Goal: Transaction & Acquisition: Book appointment/travel/reservation

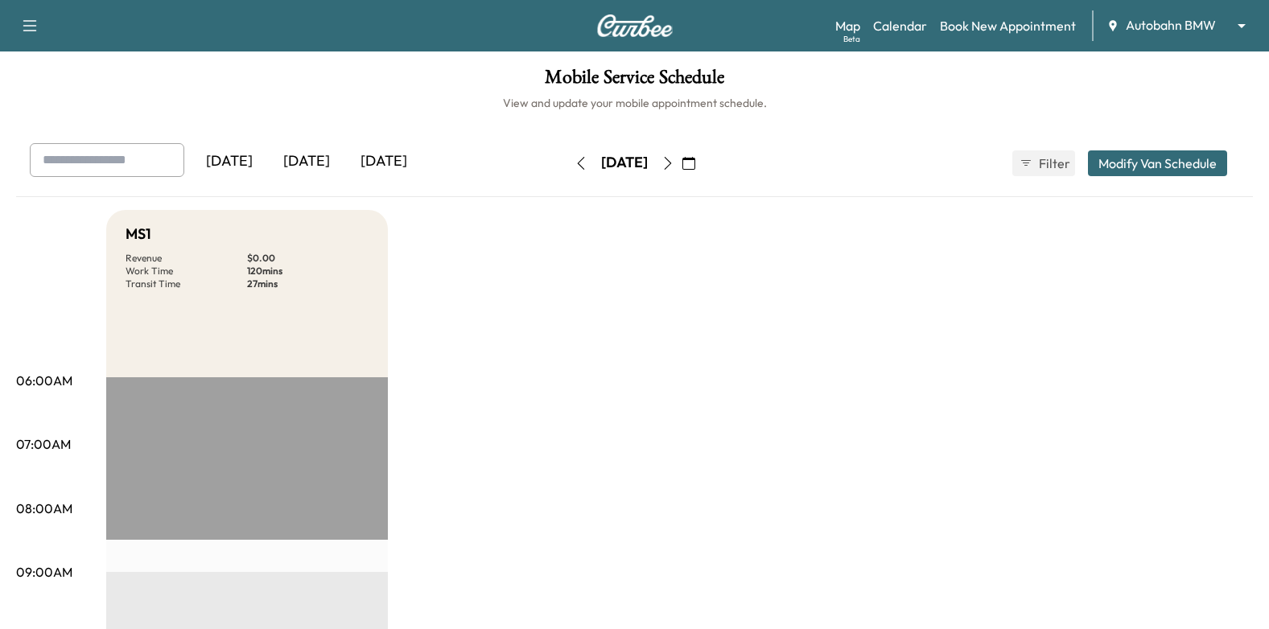
click at [695, 165] on icon "button" at bounding box center [688, 163] width 13 height 13
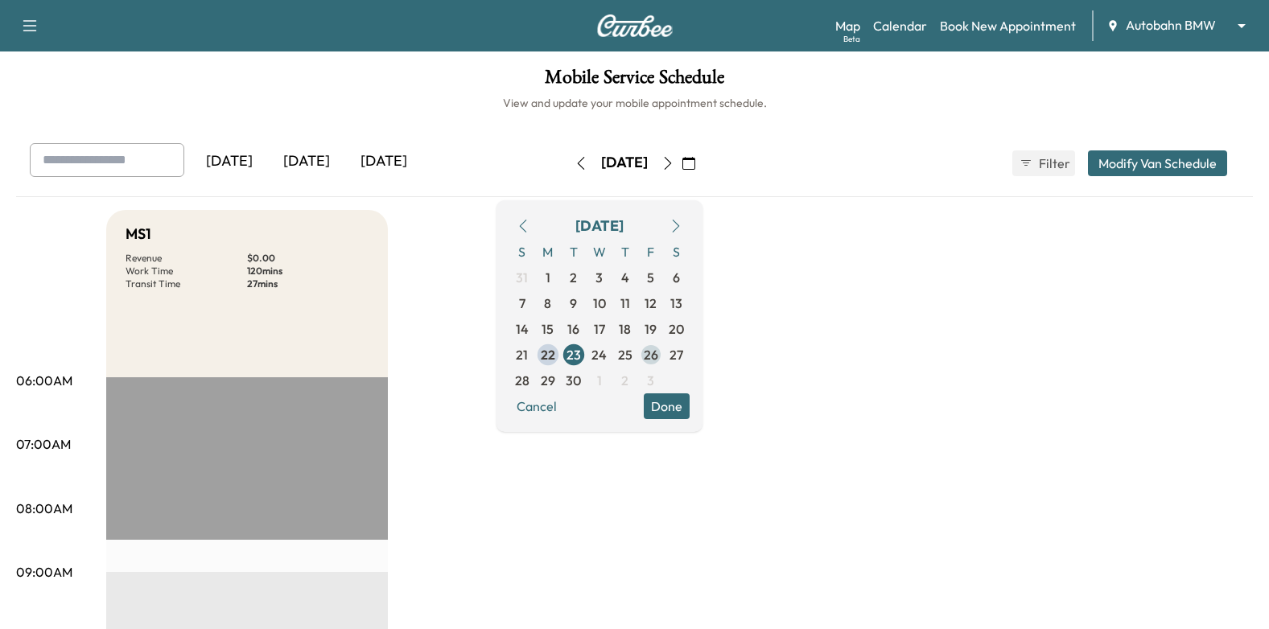
click at [658, 352] on span "26" at bounding box center [651, 354] width 14 height 19
click at [689, 407] on button "Done" at bounding box center [667, 406] width 46 height 26
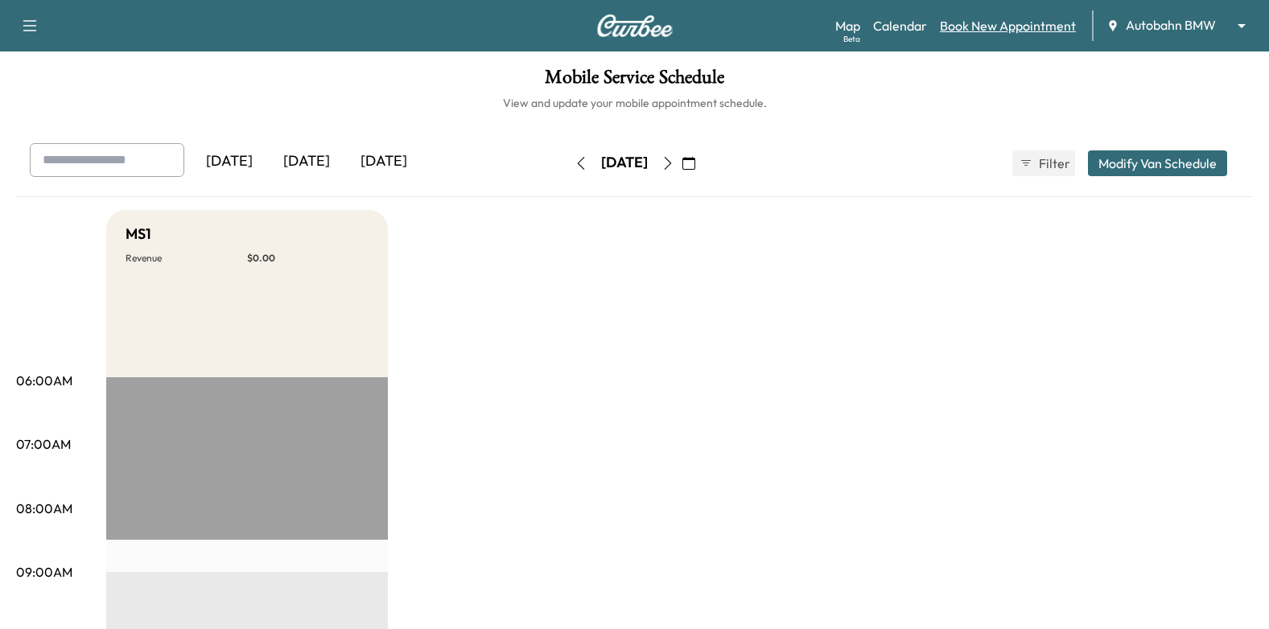
click at [1026, 34] on link "Book New Appointment" at bounding box center [1008, 25] width 136 height 19
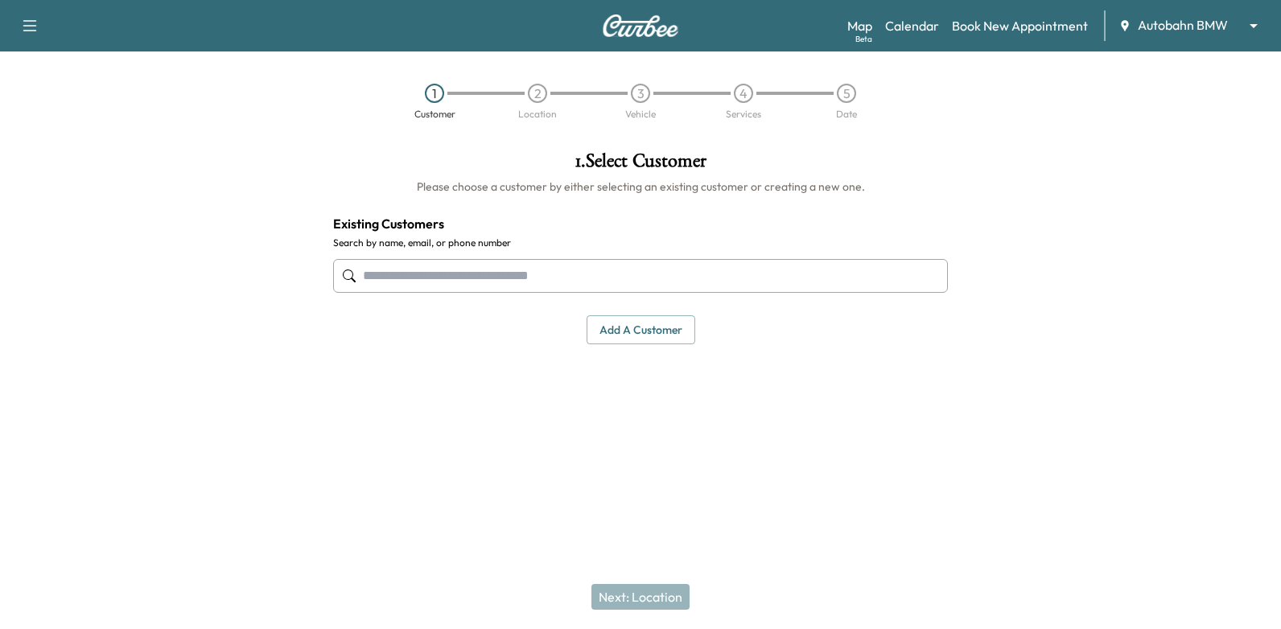
click at [784, 269] on input "text" at bounding box center [640, 276] width 615 height 34
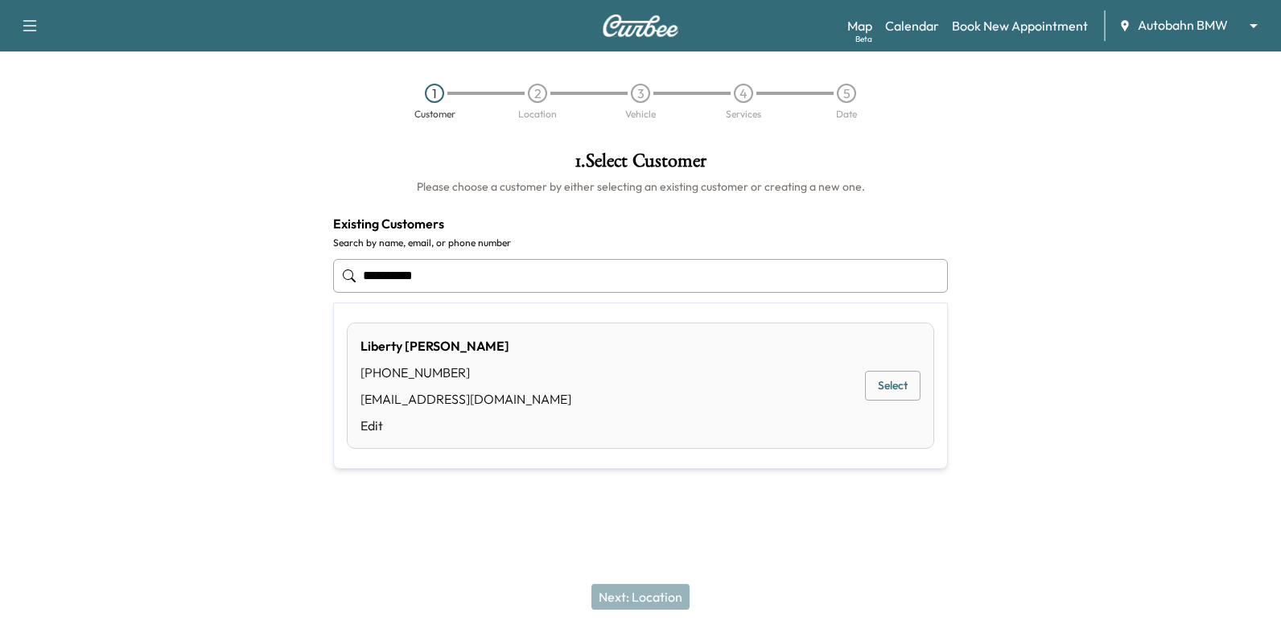
click at [895, 381] on button "Select" at bounding box center [893, 386] width 56 height 30
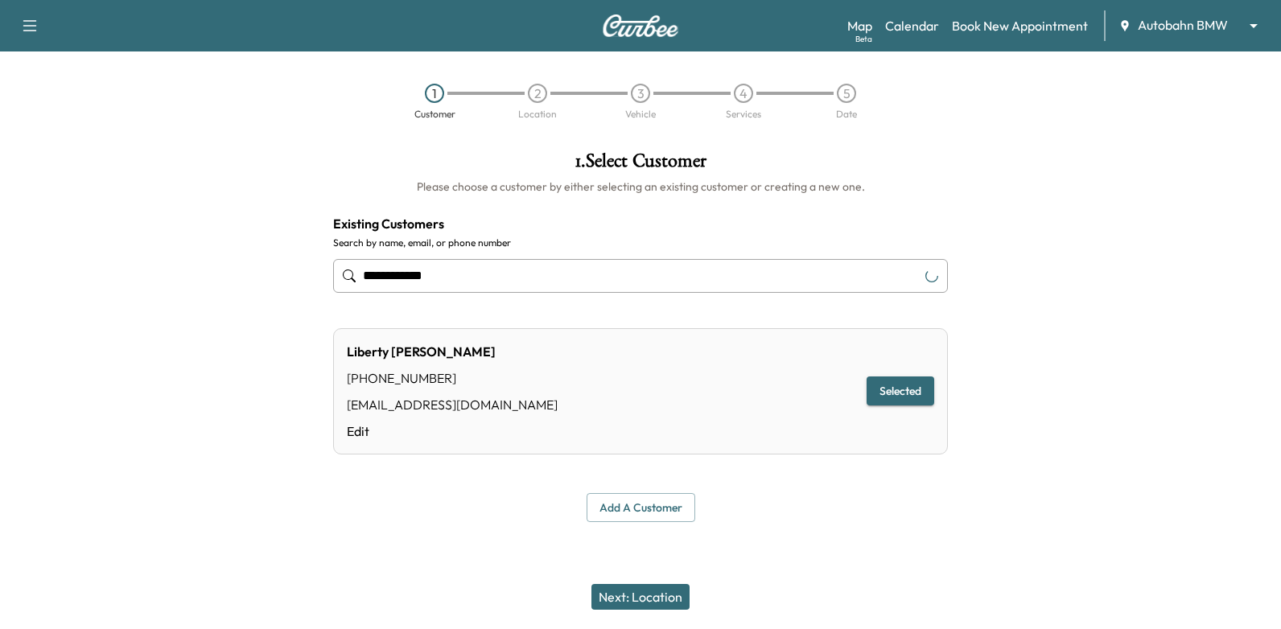
type input "**********"
click at [669, 595] on button "Next: Location" at bounding box center [640, 597] width 98 height 26
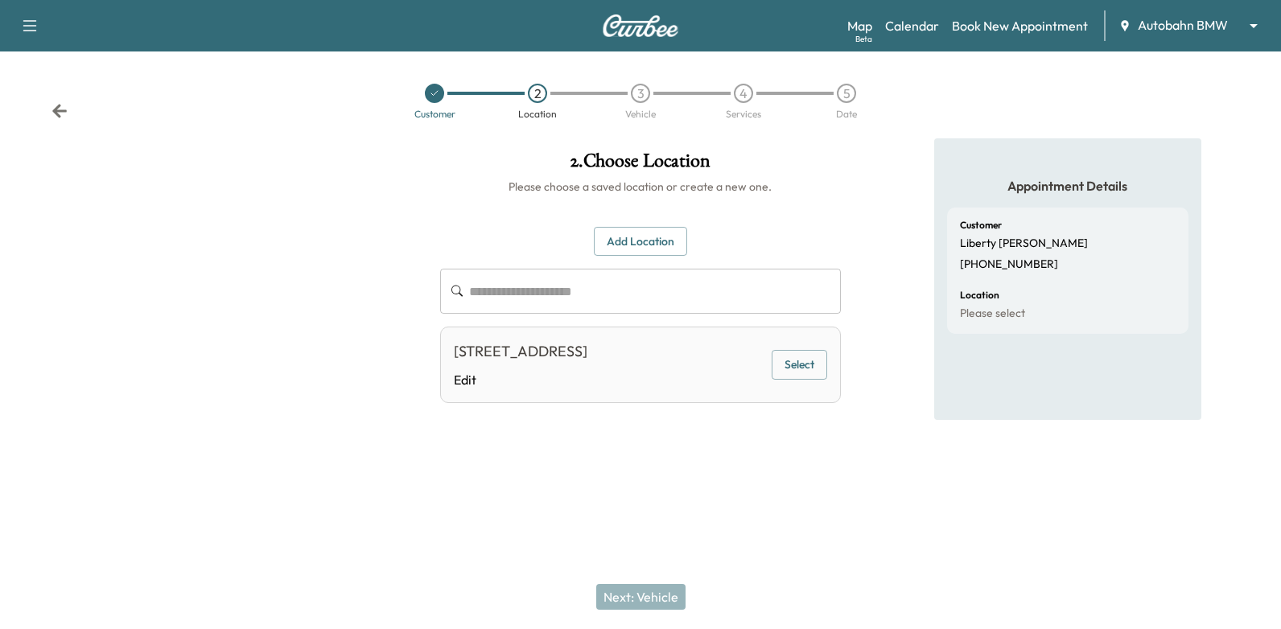
click at [809, 380] on button "Select" at bounding box center [799, 365] width 56 height 30
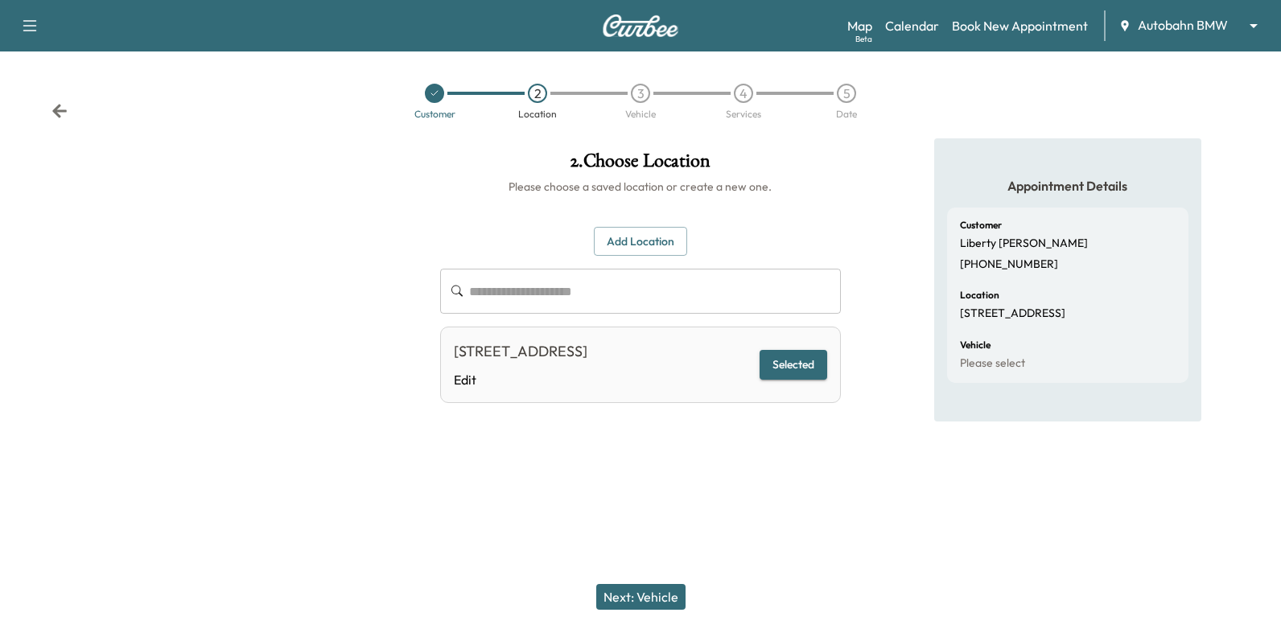
click at [652, 594] on button "Next: Vehicle" at bounding box center [640, 597] width 89 height 26
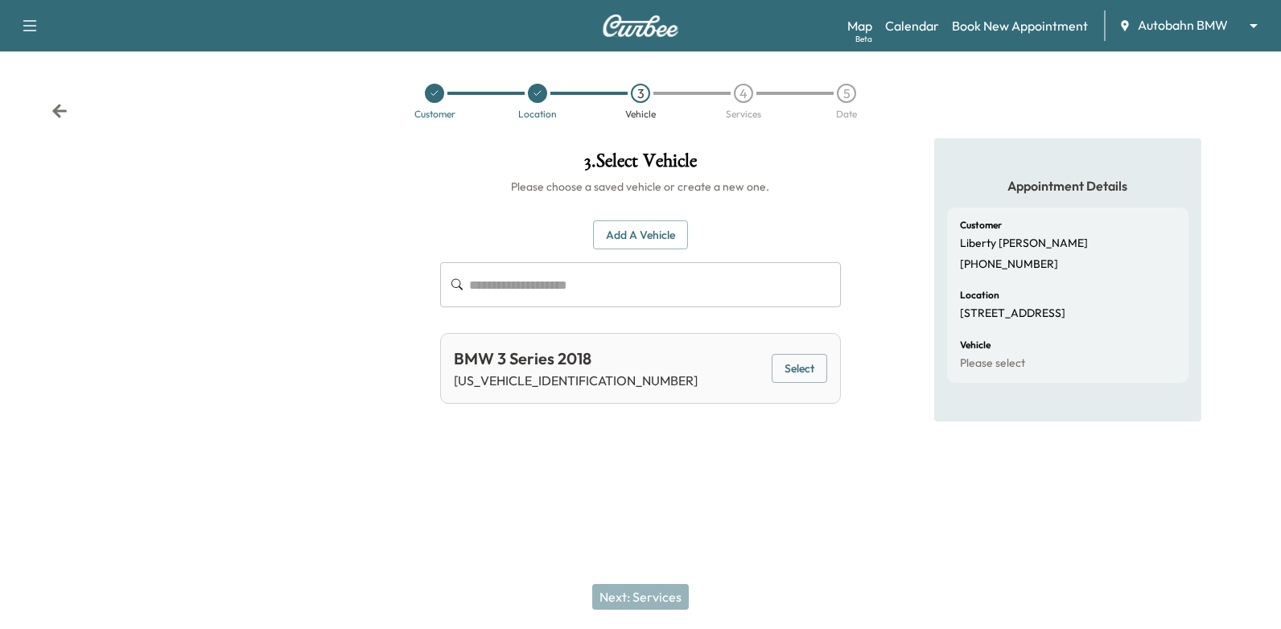
click at [819, 376] on button "Select" at bounding box center [799, 369] width 56 height 30
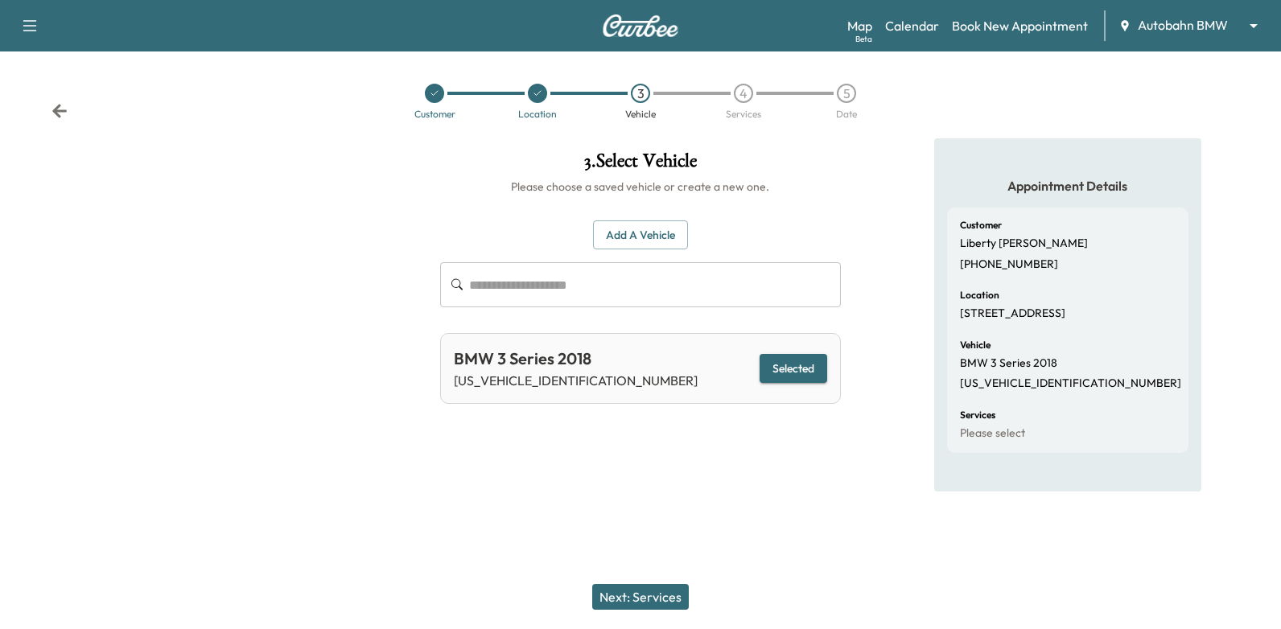
click at [662, 580] on div "Next: Services" at bounding box center [640, 597] width 1281 height 64
click at [664, 591] on button "Next: Services" at bounding box center [640, 597] width 97 height 26
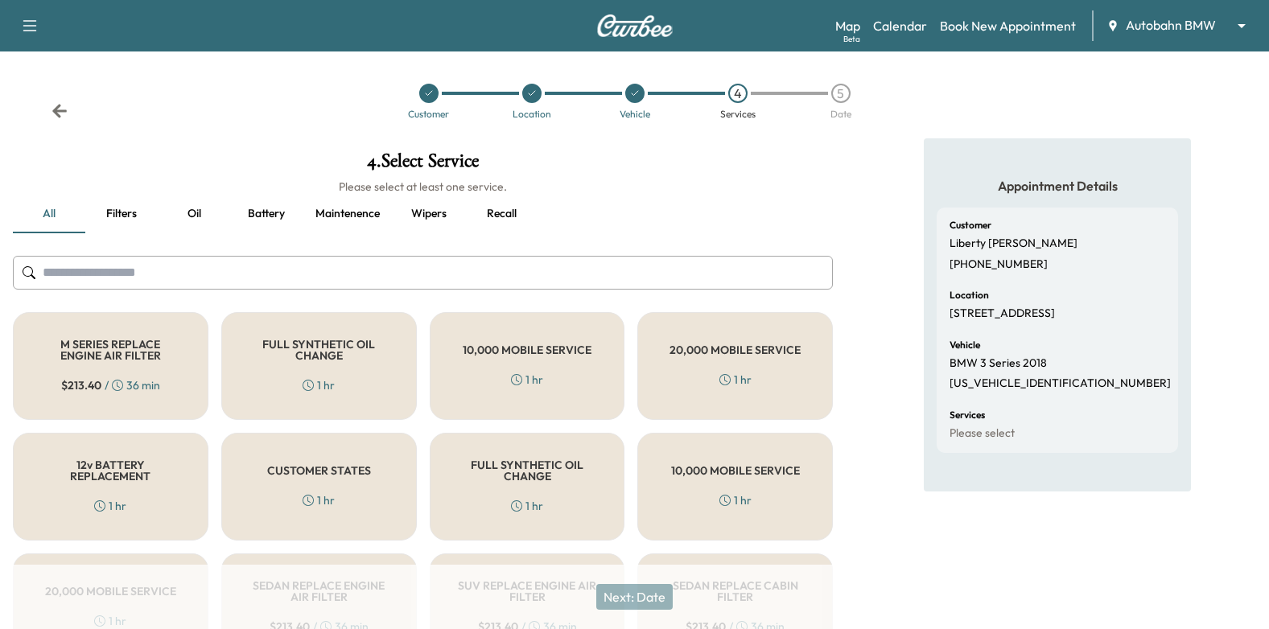
click at [315, 351] on h5 "FULL SYNTHETIC OIL CHANGE" at bounding box center [319, 350] width 142 height 23
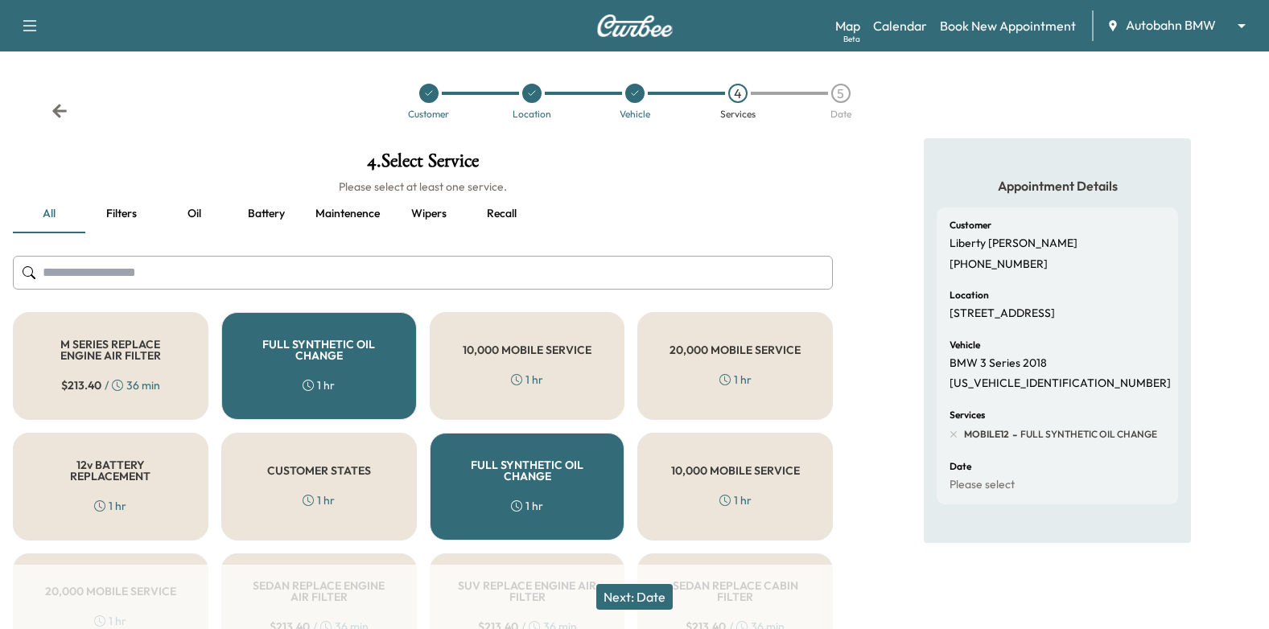
click at [610, 590] on button "Next: Date" at bounding box center [634, 597] width 76 height 26
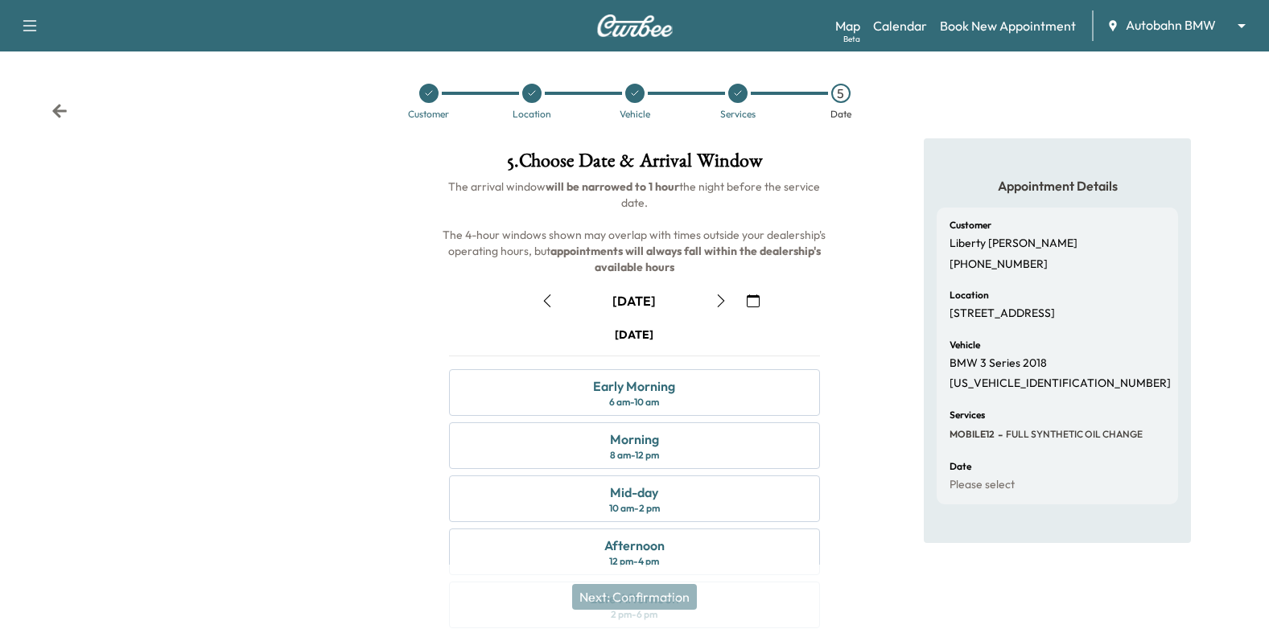
click at [751, 299] on icon "button" at bounding box center [753, 300] width 13 height 13
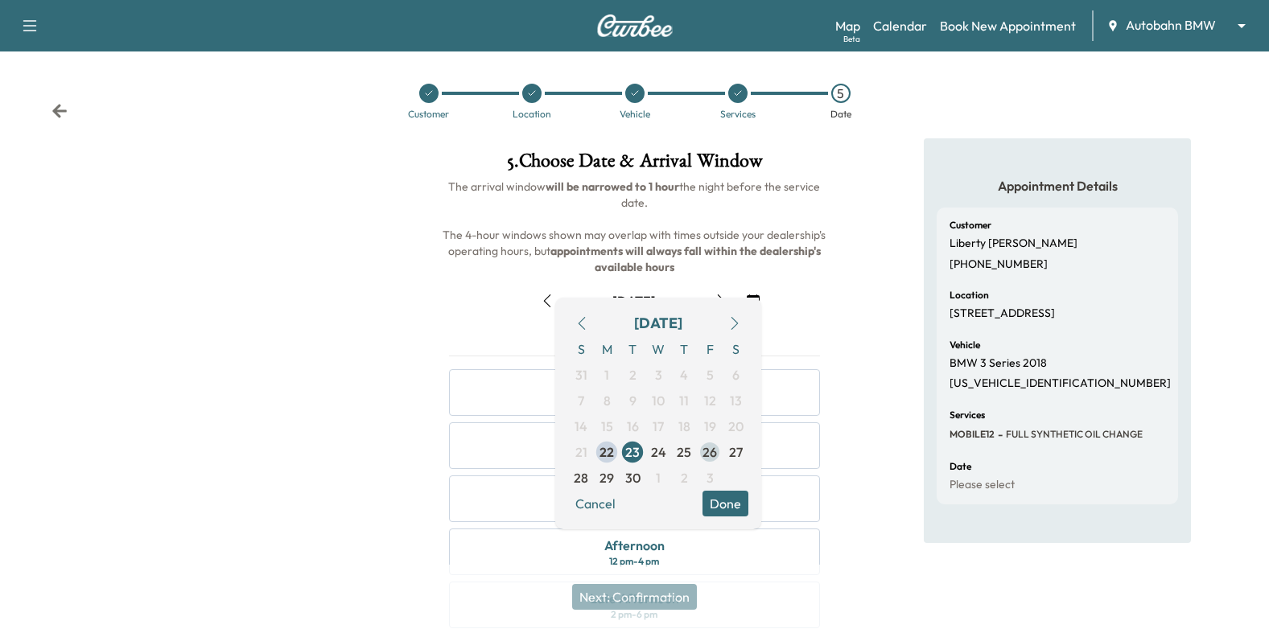
click at [705, 460] on span "26" at bounding box center [709, 451] width 14 height 19
click at [731, 496] on button "Done" at bounding box center [725, 504] width 46 height 26
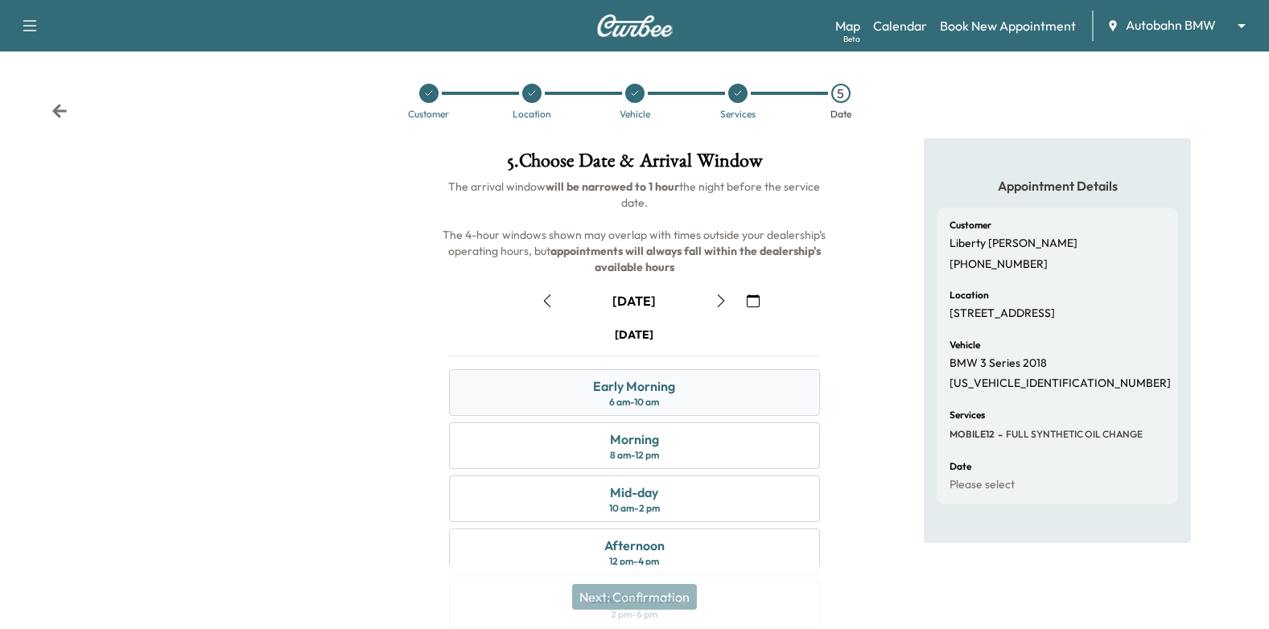
click at [695, 384] on div "Early Morning 6 am - 10 am" at bounding box center [635, 392] width 372 height 47
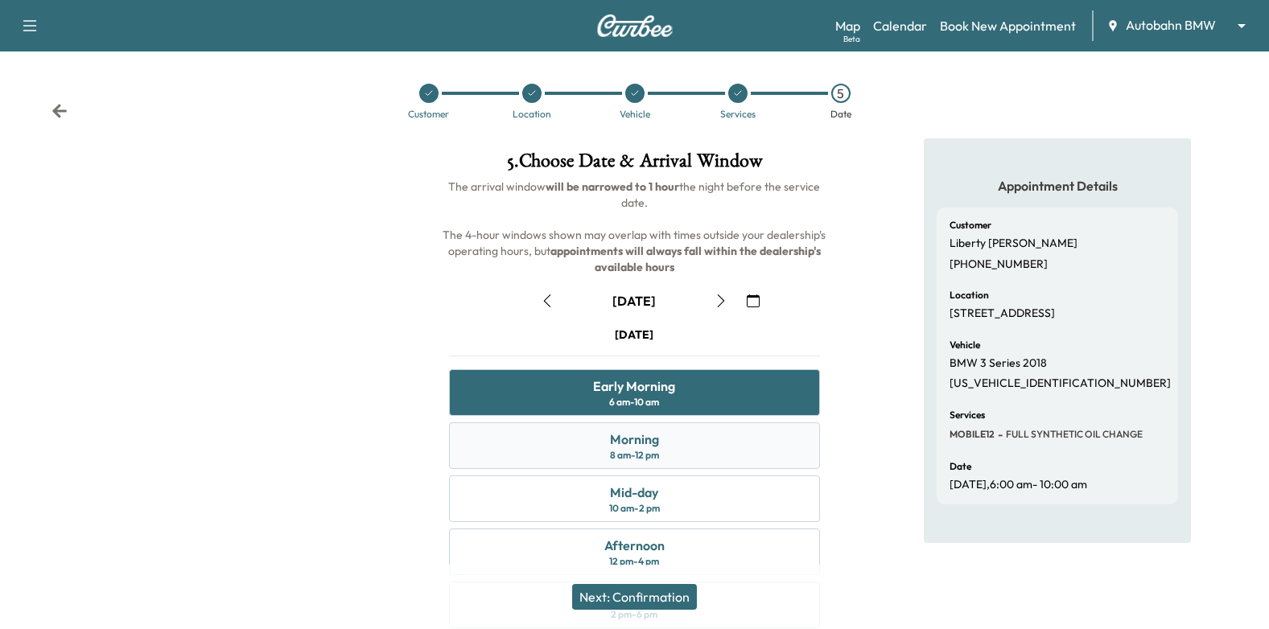
click at [677, 446] on div "Morning 8 am - 12 pm" at bounding box center [635, 445] width 372 height 47
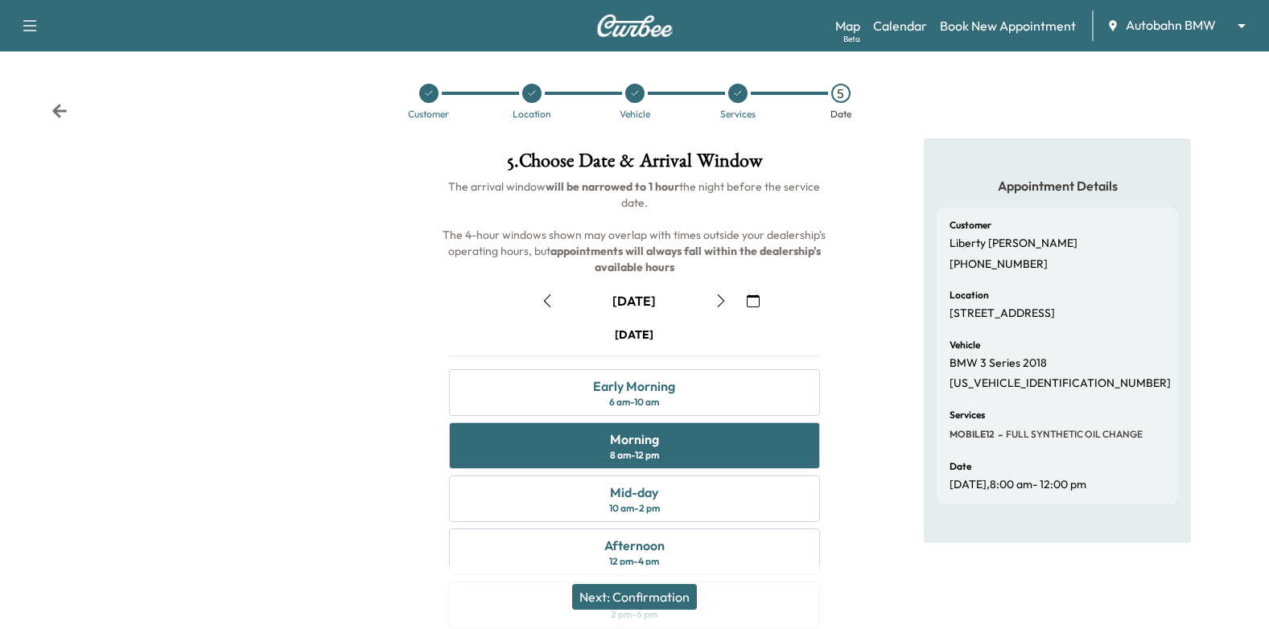
click at [659, 601] on button "Next: Confirmation" at bounding box center [634, 597] width 125 height 26
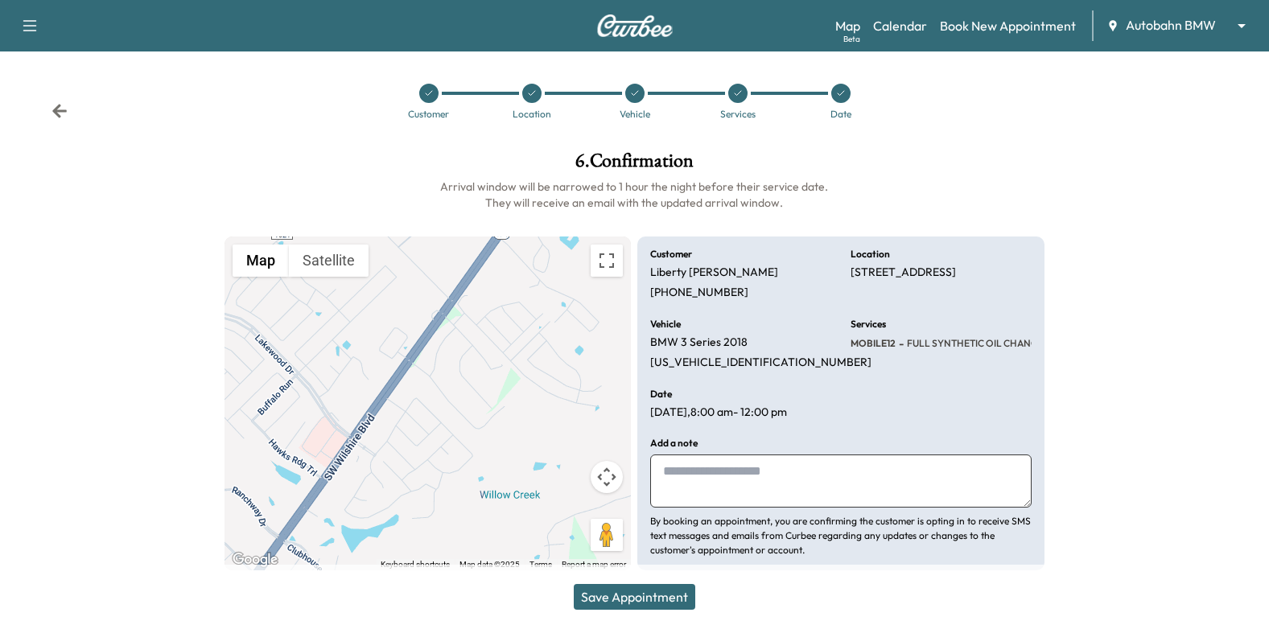
click at [718, 471] on textarea at bounding box center [840, 481] width 381 height 53
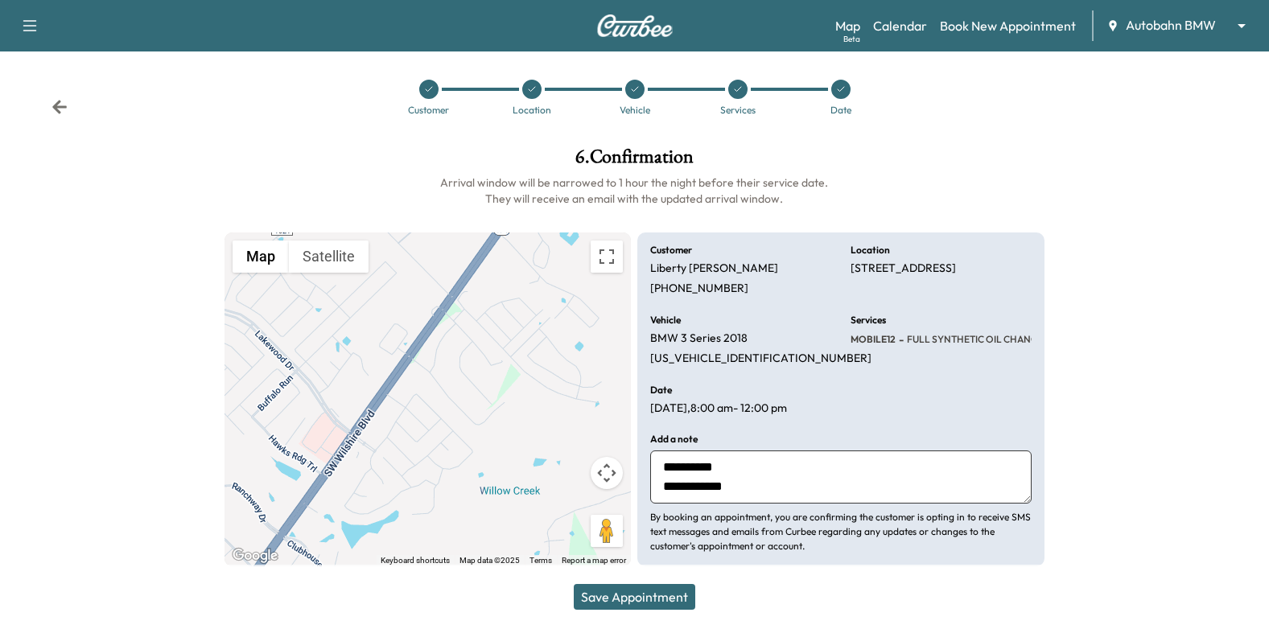
scroll to position [6, 0]
type textarea "**********"
click at [656, 593] on button "Save Appointment" at bounding box center [634, 597] width 121 height 26
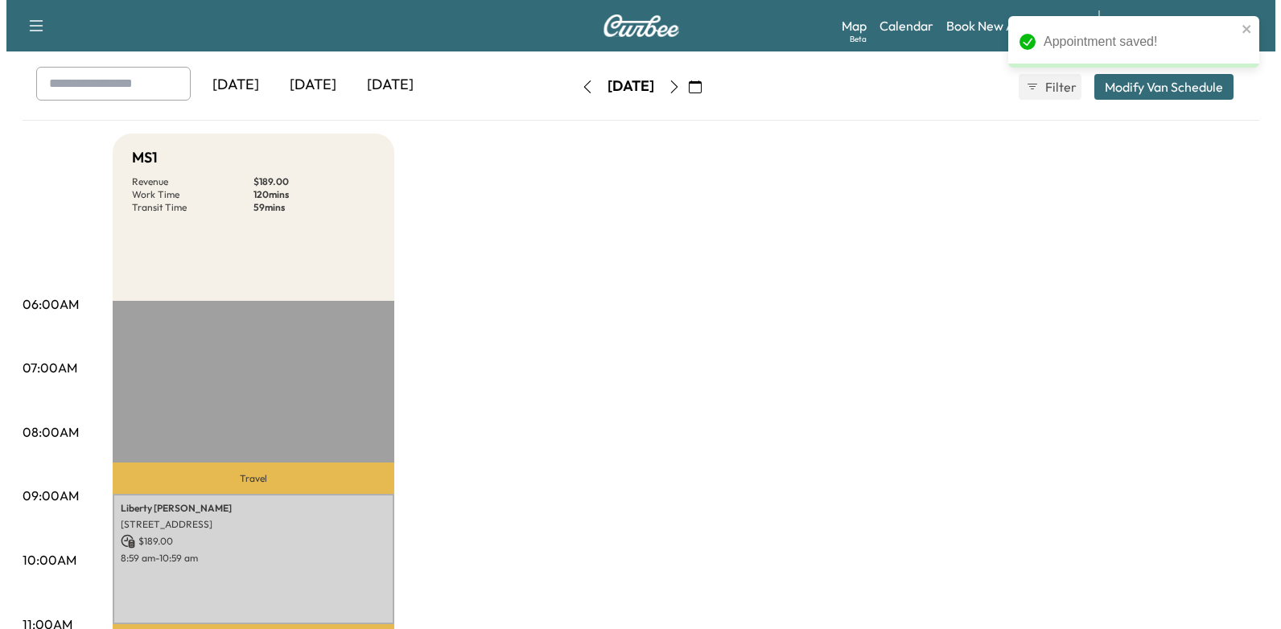
scroll to position [161, 0]
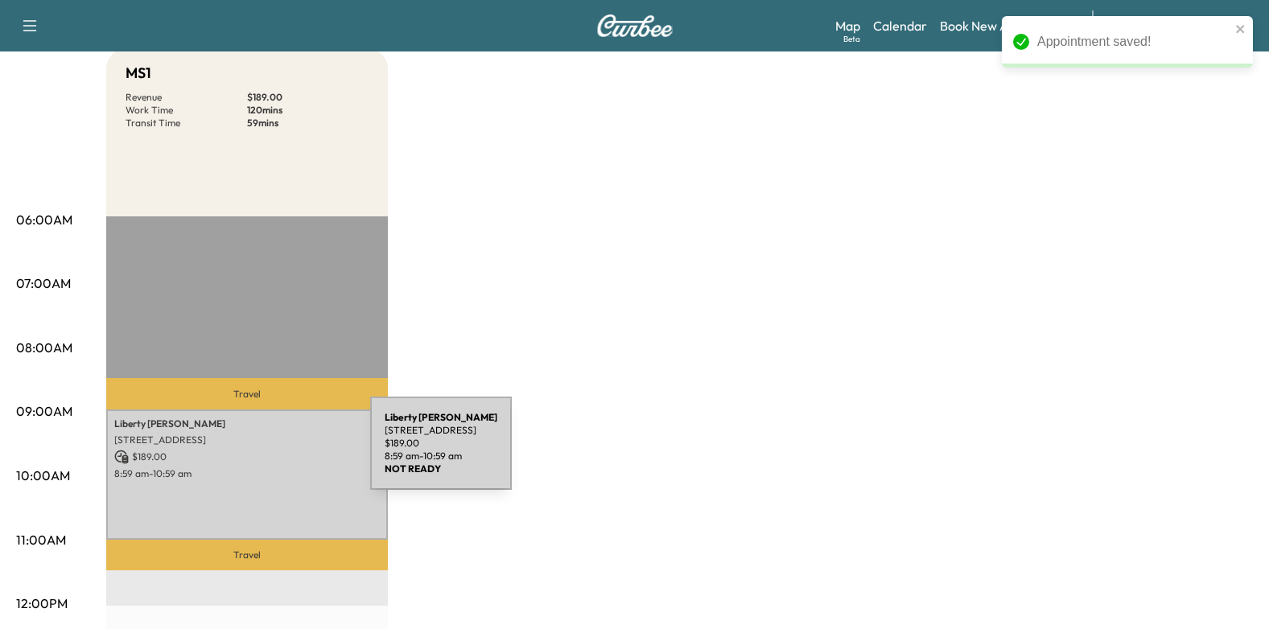
click at [248, 453] on p "$ 189.00" at bounding box center [246, 457] width 265 height 14
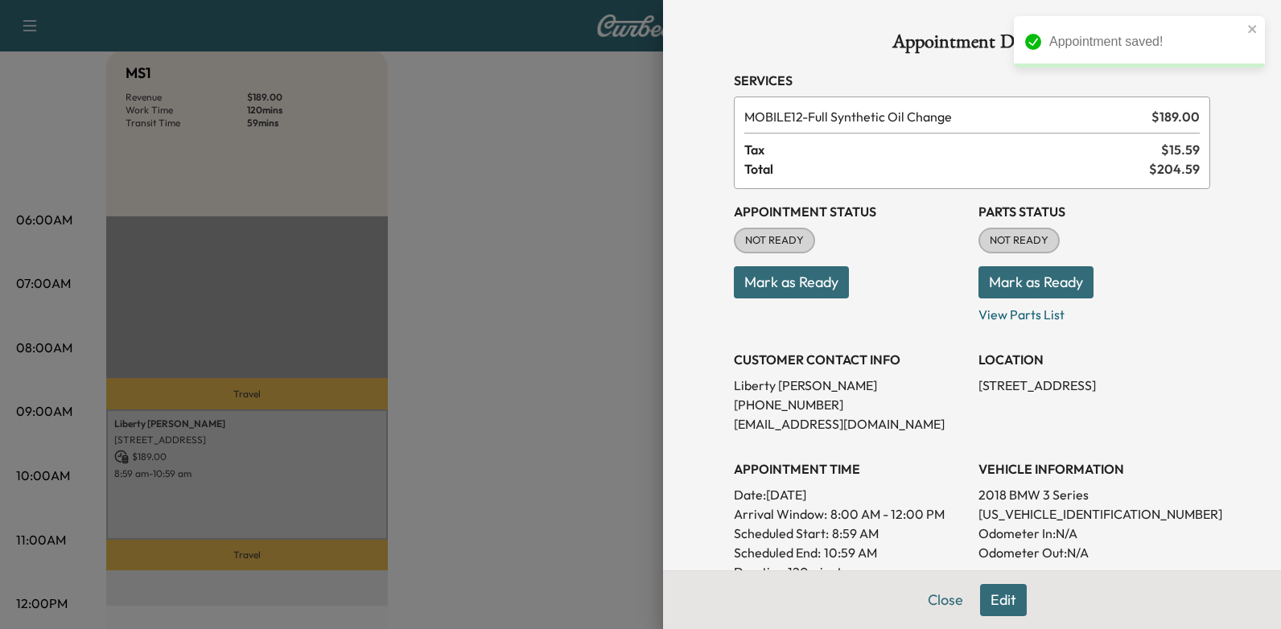
click at [755, 288] on button "Mark as Ready" at bounding box center [791, 282] width 115 height 32
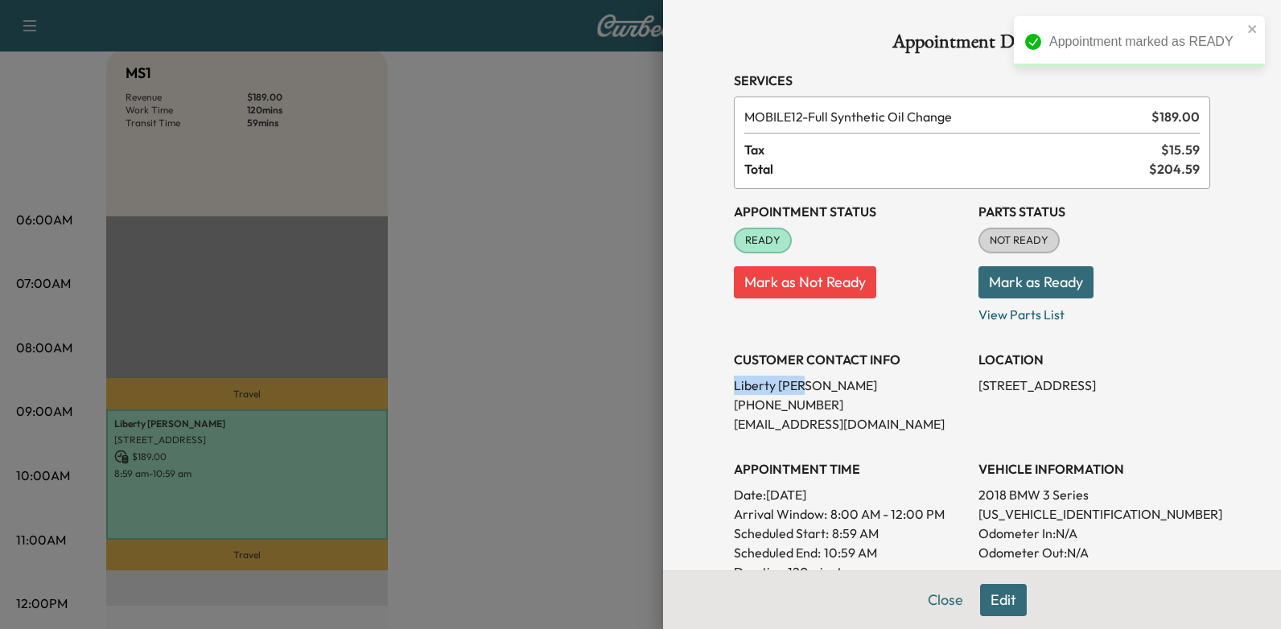
drag, startPoint x: 722, startPoint y: 386, endPoint x: 797, endPoint y: 388, distance: 75.6
click at [797, 388] on p "[PERSON_NAME]" at bounding box center [850, 385] width 232 height 19
drag, startPoint x: 797, startPoint y: 388, endPoint x: 768, endPoint y: 385, distance: 29.1
copy p "[PERSON_NAME]"
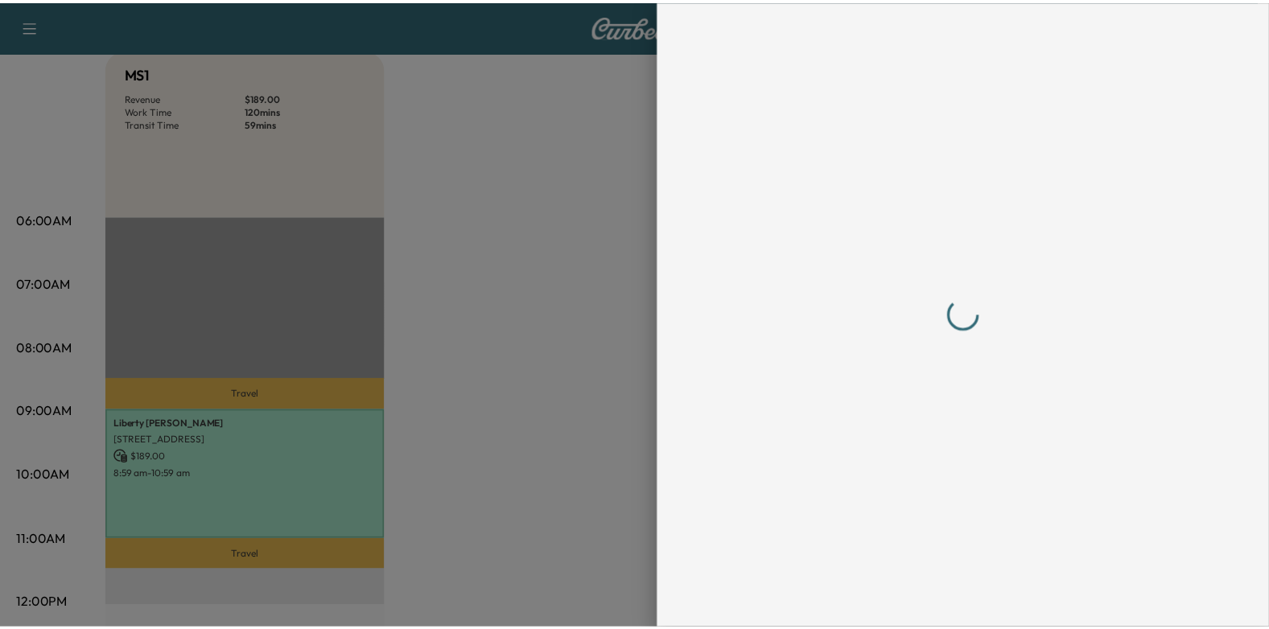
scroll to position [0, 0]
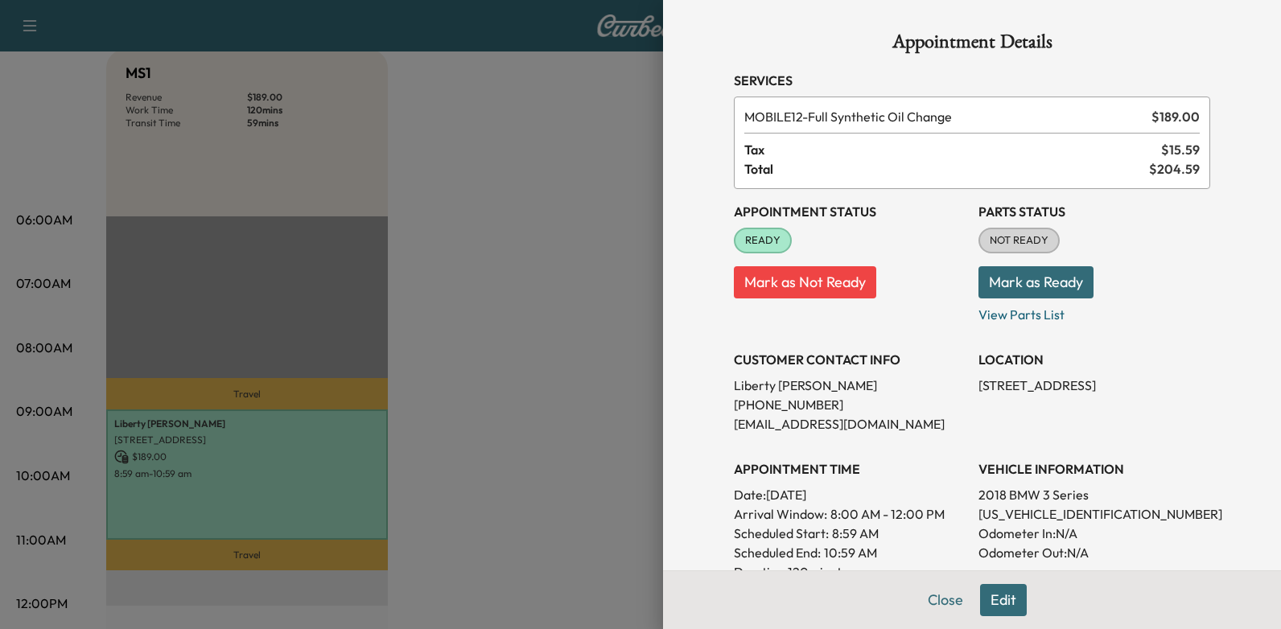
drag, startPoint x: 758, startPoint y: 495, endPoint x: 877, endPoint y: 495, distance: 119.1
click at [877, 495] on p "Date: [DATE]" at bounding box center [850, 494] width 232 height 19
drag, startPoint x: 877, startPoint y: 495, endPoint x: 857, endPoint y: 493, distance: 20.2
copy p "[DATE]"
click at [461, 319] on div at bounding box center [640, 314] width 1281 height 629
